Goal: Navigation & Orientation: Understand site structure

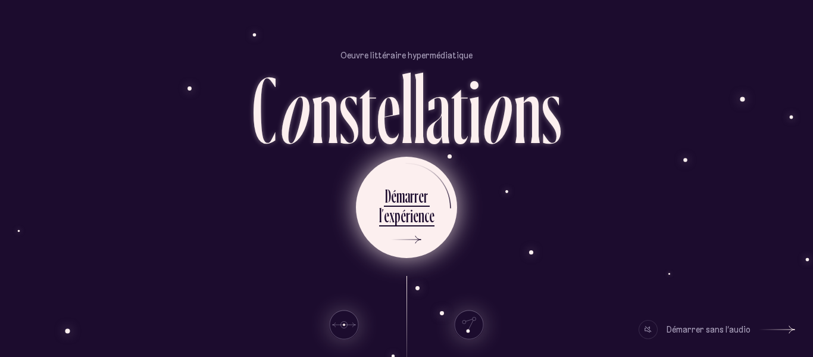
click at [408, 211] on div "r" at bounding box center [408, 215] width 4 height 23
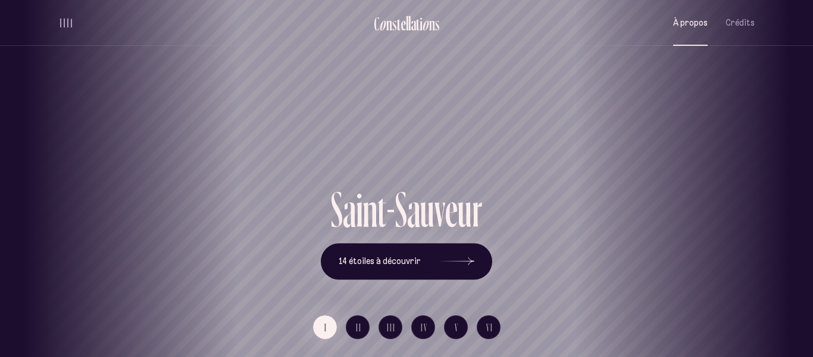
click at [690, 24] on span "À propos" at bounding box center [690, 23] width 35 height 10
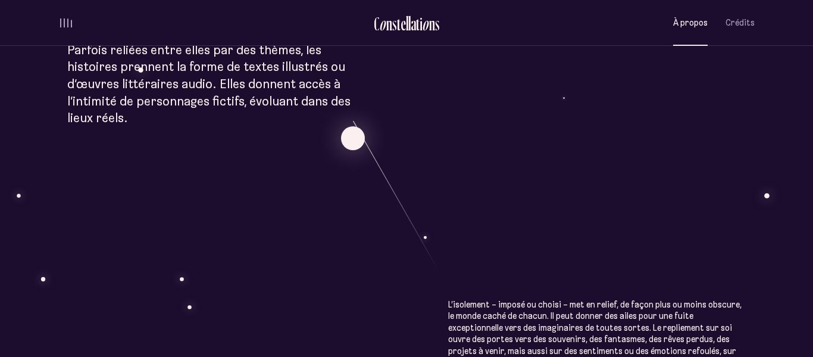
scroll to position [461, 0]
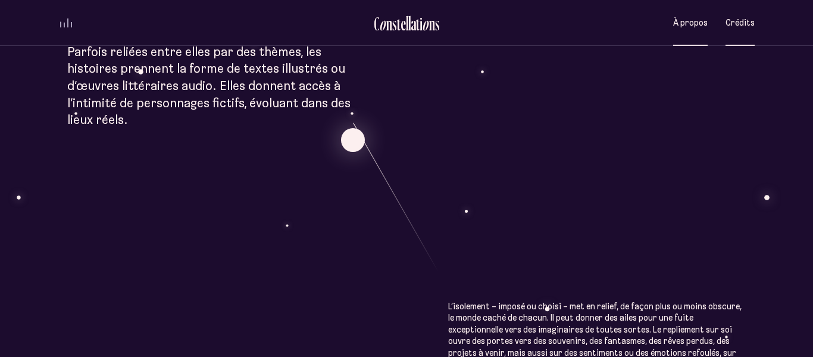
click at [750, 20] on span "Crédits" at bounding box center [740, 23] width 29 height 10
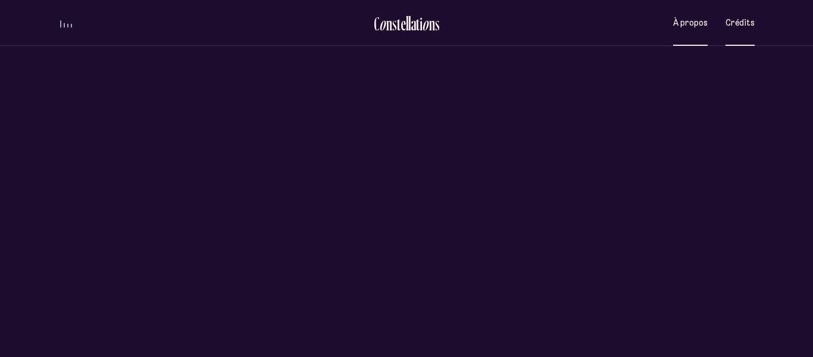
scroll to position [0, 0]
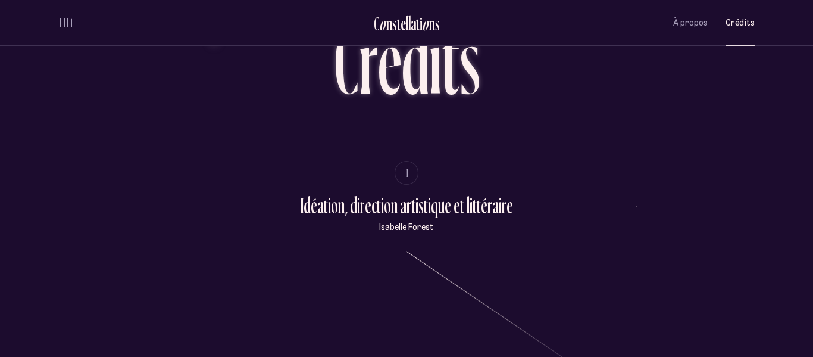
scroll to position [59, 0]
click at [697, 20] on span "À propos" at bounding box center [690, 23] width 35 height 10
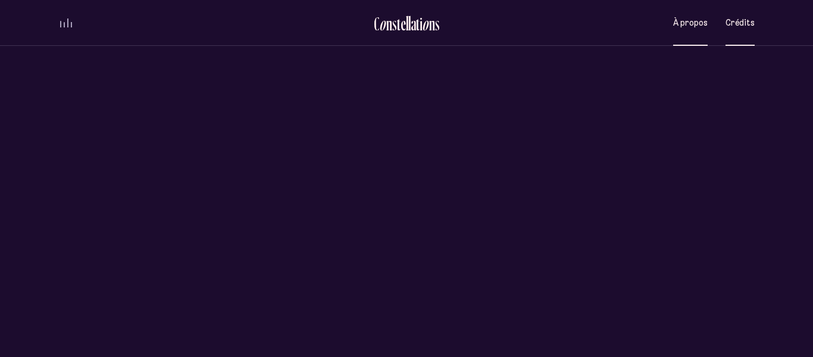
scroll to position [0, 0]
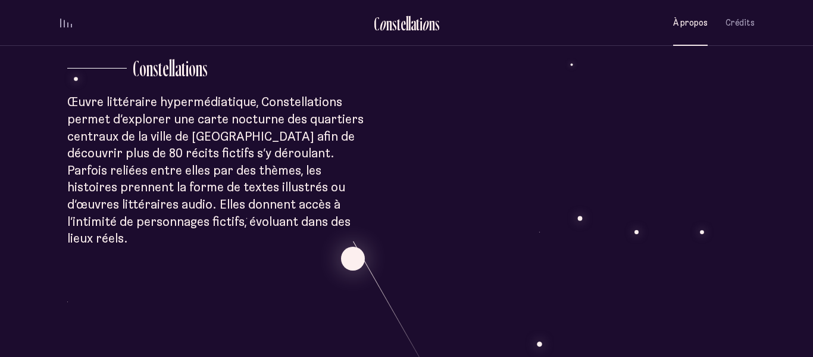
scroll to position [347, 0]
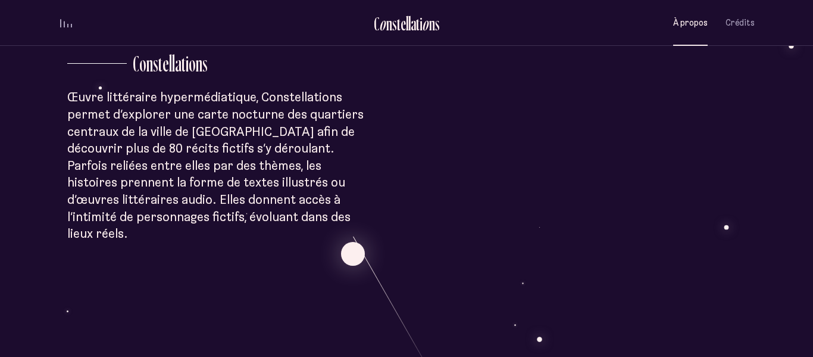
click at [605, 246] on div "À p r o p o s C o n s t e l l a t i o n s Œuvre littéraire hypermédiatique, Con…" at bounding box center [406, 350] width 813 height 1394
click at [404, 33] on div "e" at bounding box center [403, 24] width 5 height 20
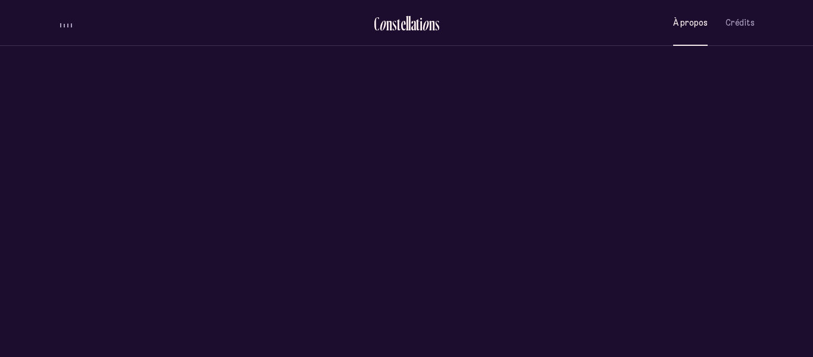
scroll to position [0, 0]
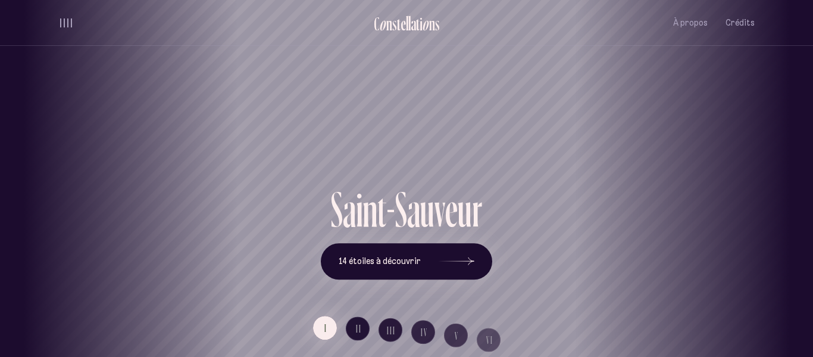
click at [471, 257] on div "[GEOGRAPHIC_DATA] [GEOGRAPHIC_DATA] [GEOGRAPHIC_DATA][PERSON_NAME][GEOGRAPHIC_D…" at bounding box center [406, 178] width 813 height 357
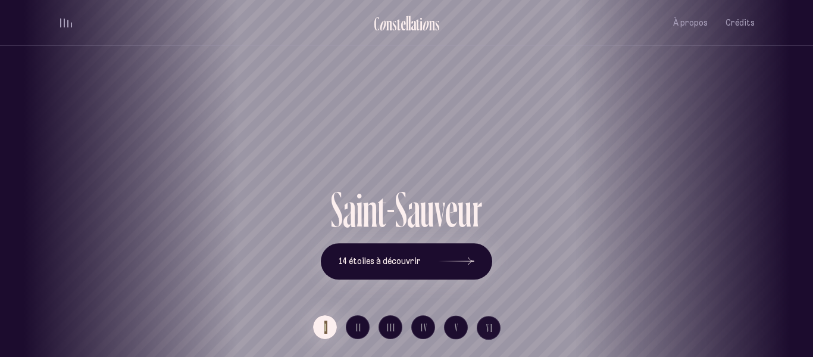
click at [471, 257] on div "[GEOGRAPHIC_DATA] [GEOGRAPHIC_DATA] [GEOGRAPHIC_DATA][PERSON_NAME][GEOGRAPHIC_D…" at bounding box center [406, 178] width 813 height 357
click at [482, 329] on button "VI" at bounding box center [489, 327] width 24 height 24
click at [407, 27] on div "l" at bounding box center [407, 24] width 2 height 20
click at [427, 18] on div "o" at bounding box center [425, 24] width 7 height 20
click at [330, 336] on div "[GEOGRAPHIC_DATA] [GEOGRAPHIC_DATA] [GEOGRAPHIC_DATA][PERSON_NAME][GEOGRAPHIC_D…" at bounding box center [406, 178] width 813 height 357
